Goal: Information Seeking & Learning: Find specific fact

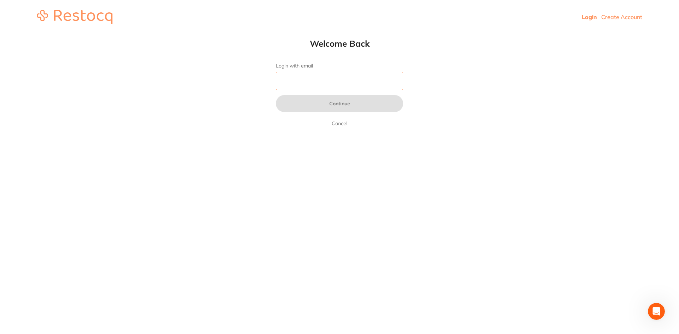
click at [301, 84] on input "Login with email" at bounding box center [339, 81] width 127 height 18
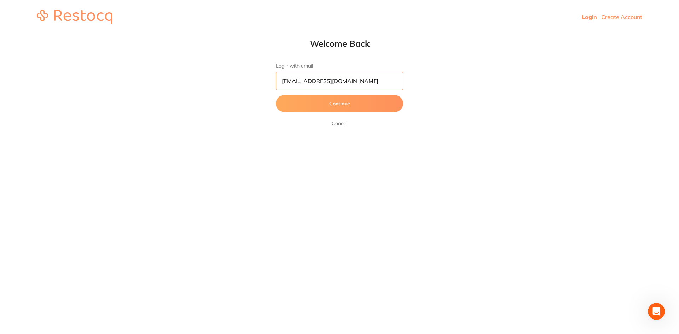
type input "[EMAIL_ADDRESS][DOMAIN_NAME]"
click at [276, 95] on button "Continue" at bounding box center [339, 103] width 127 height 17
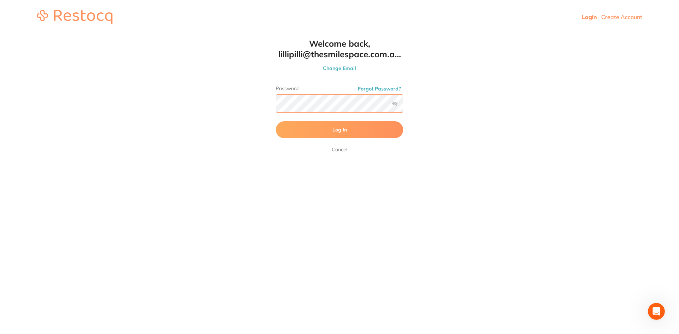
click at [276, 121] on button "Log In" at bounding box center [339, 129] width 127 height 17
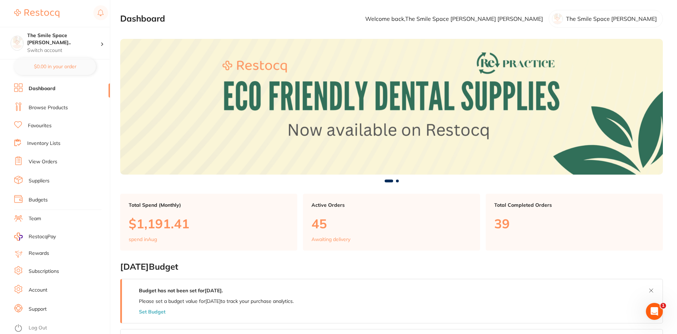
click at [61, 108] on link "Browse Products" at bounding box center [48, 107] width 39 height 7
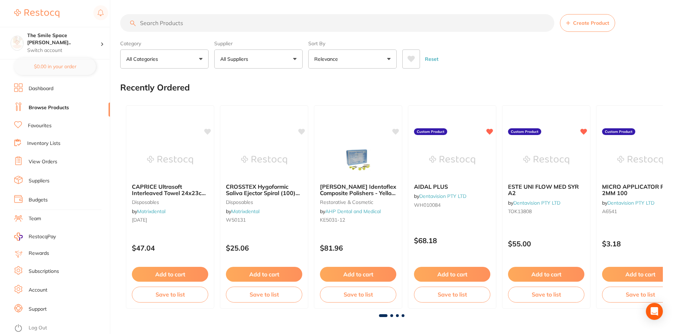
click at [167, 25] on input "search" at bounding box center [337, 23] width 434 height 18
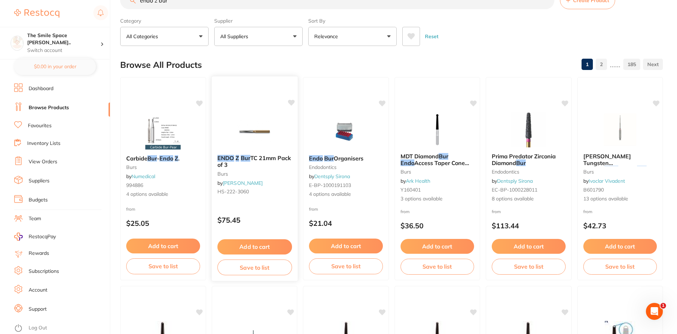
scroll to position [35, 0]
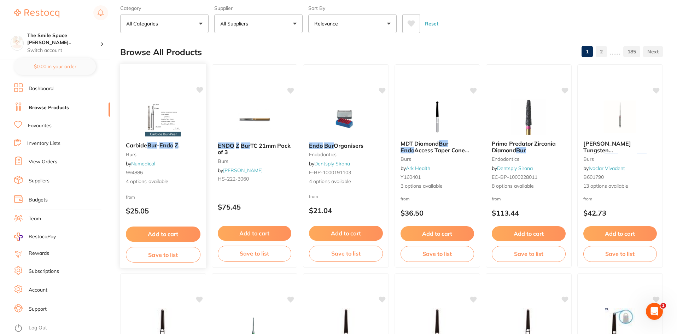
type input "endo z bur"
click at [150, 177] on div "Carbide Bur - Endo Z . burs by Numedical 994886 4 options available" at bounding box center [163, 163] width 86 height 54
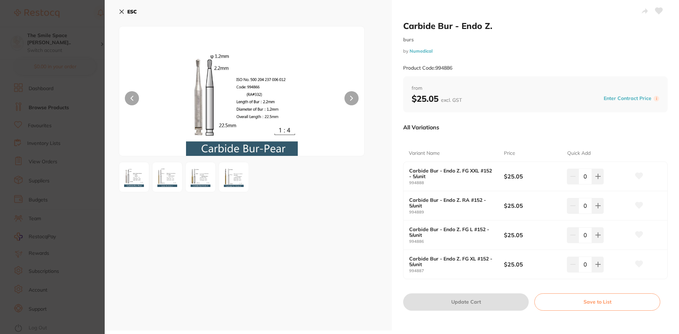
click at [122, 9] on icon at bounding box center [122, 12] width 6 height 6
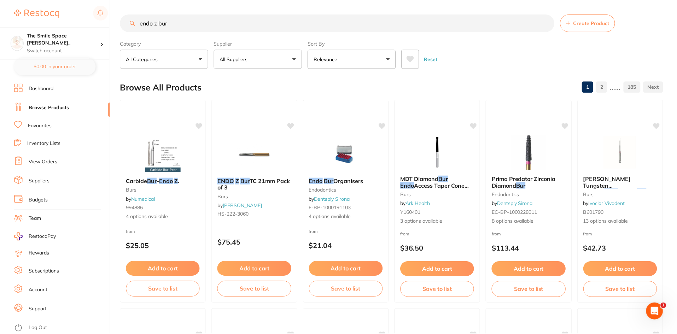
scroll to position [35, 0]
